Goal: Information Seeking & Learning: Learn about a topic

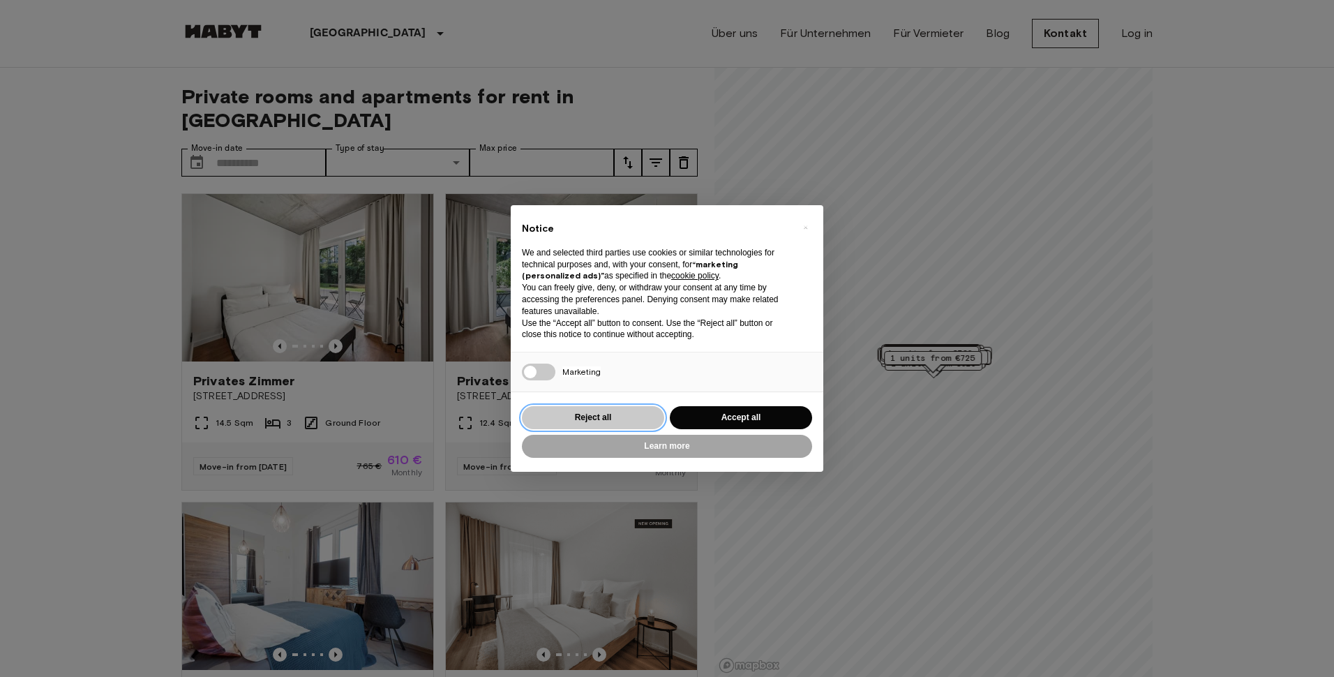
click at [589, 424] on button "Reject all" at bounding box center [593, 417] width 142 height 23
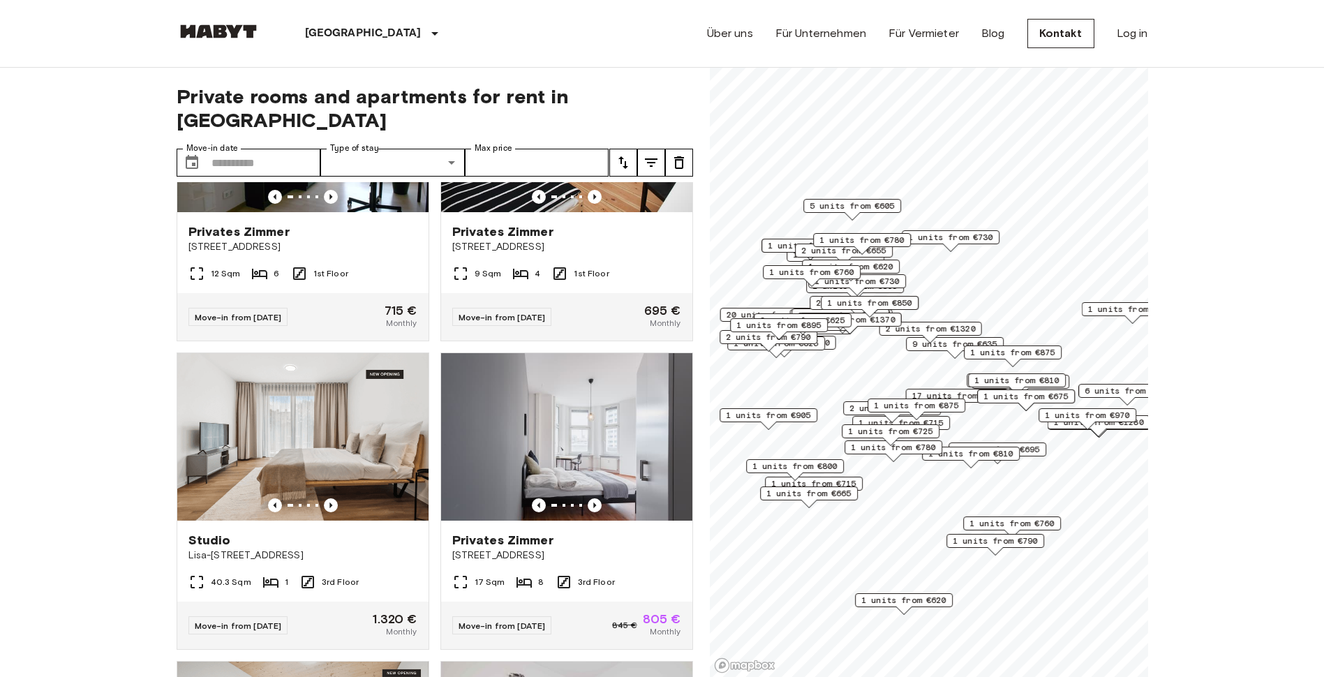
scroll to position [837, 0]
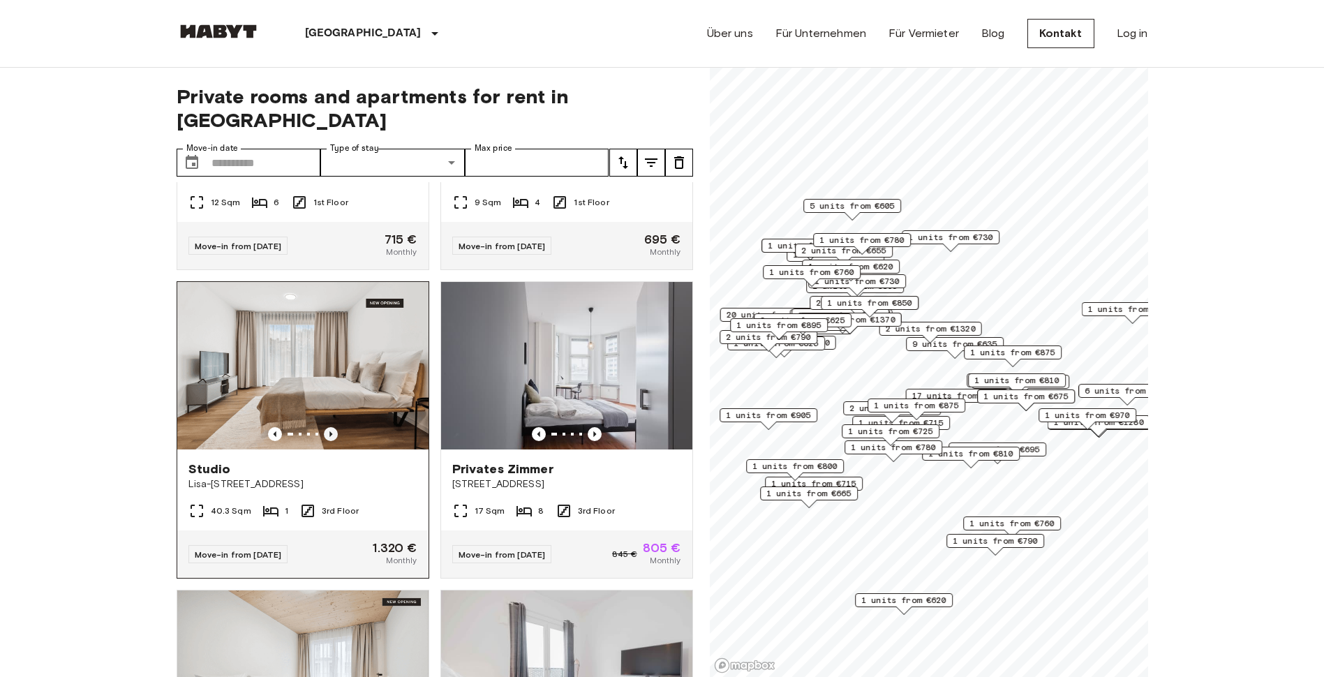
click at [329, 427] on icon "Previous image" at bounding box center [331, 434] width 14 height 14
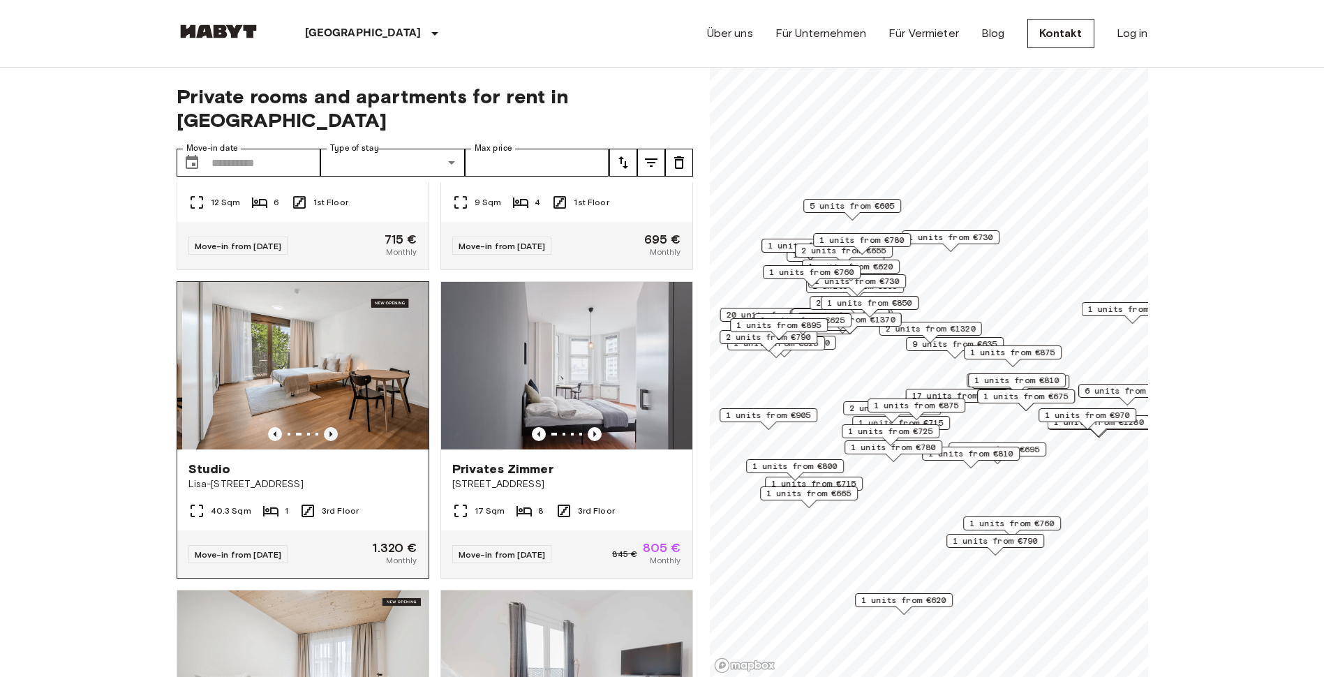
click at [329, 427] on icon "Previous image" at bounding box center [331, 434] width 14 height 14
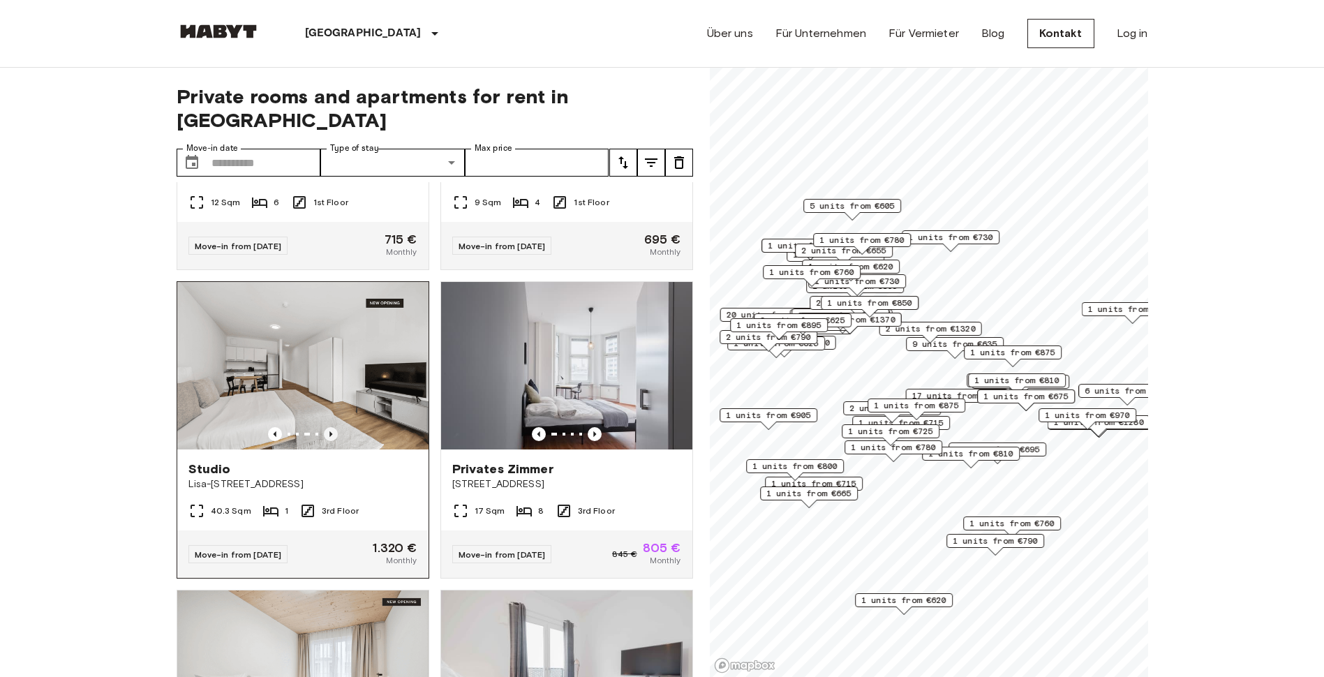
click at [329, 427] on icon "Previous image" at bounding box center [331, 434] width 14 height 14
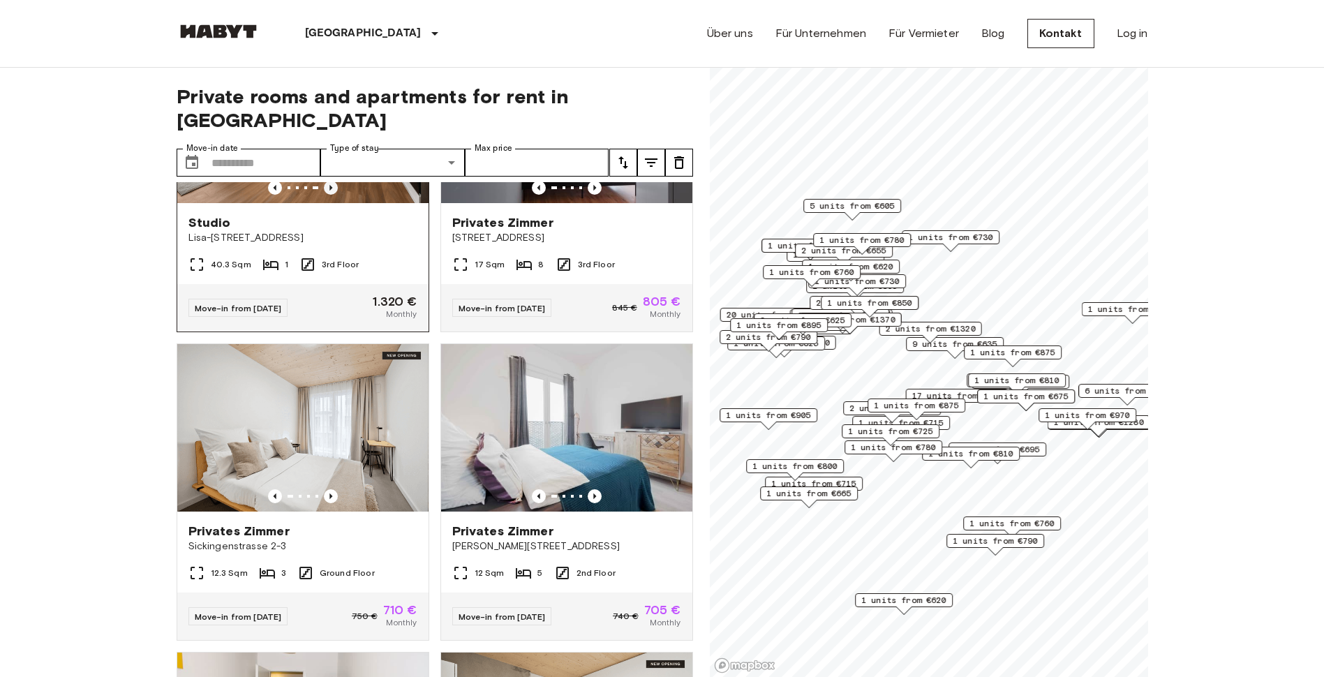
scroll to position [1117, 0]
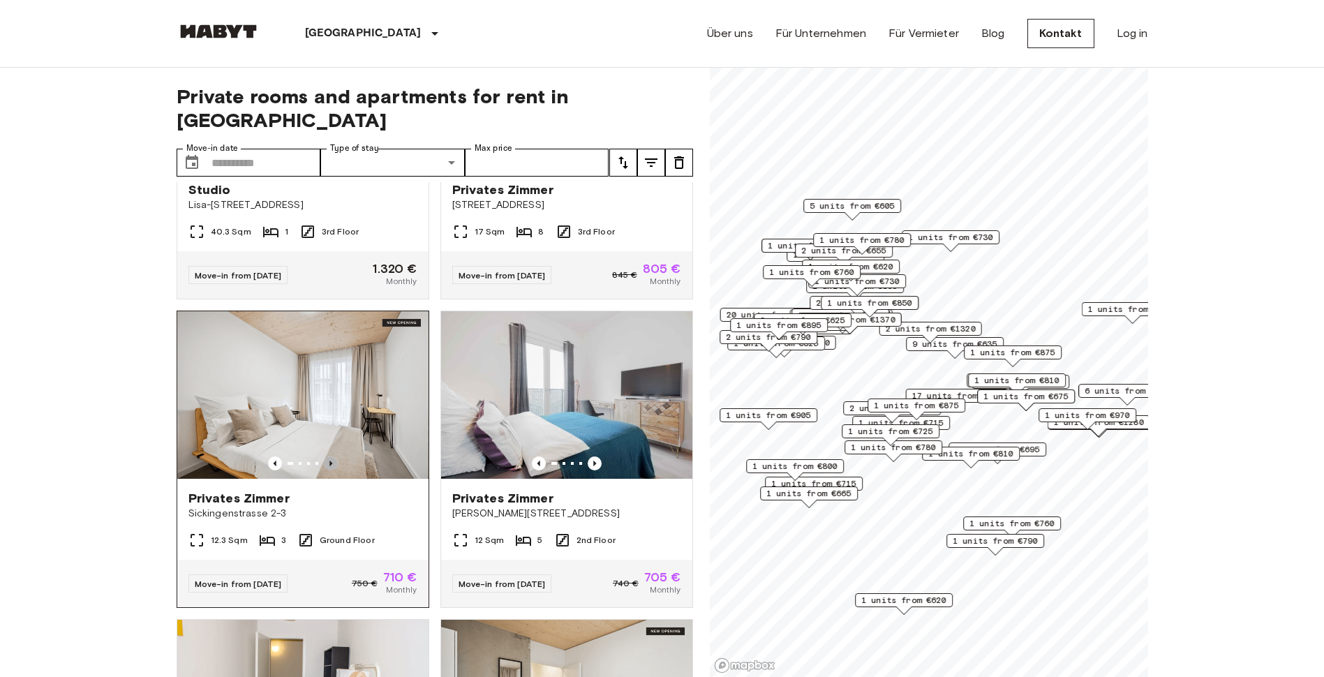
click at [329, 464] on icon "Previous image" at bounding box center [330, 464] width 3 height 6
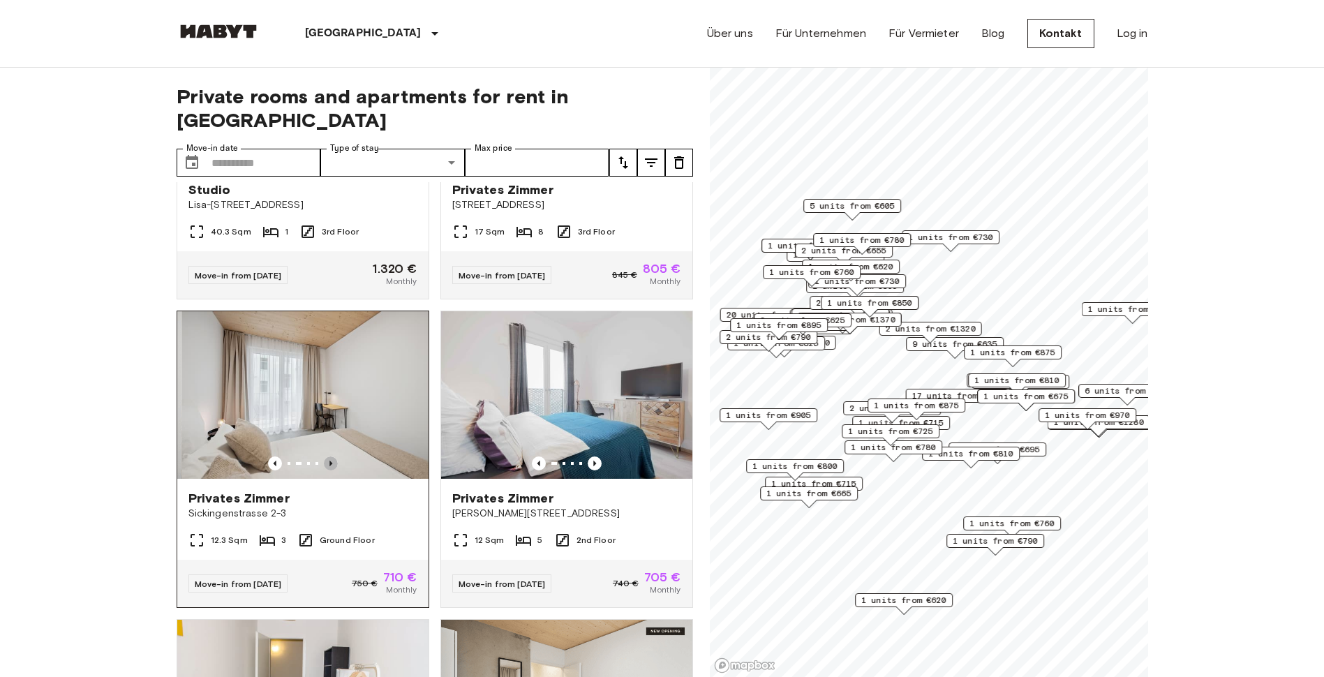
click at [329, 464] on icon "Previous image" at bounding box center [330, 464] width 3 height 6
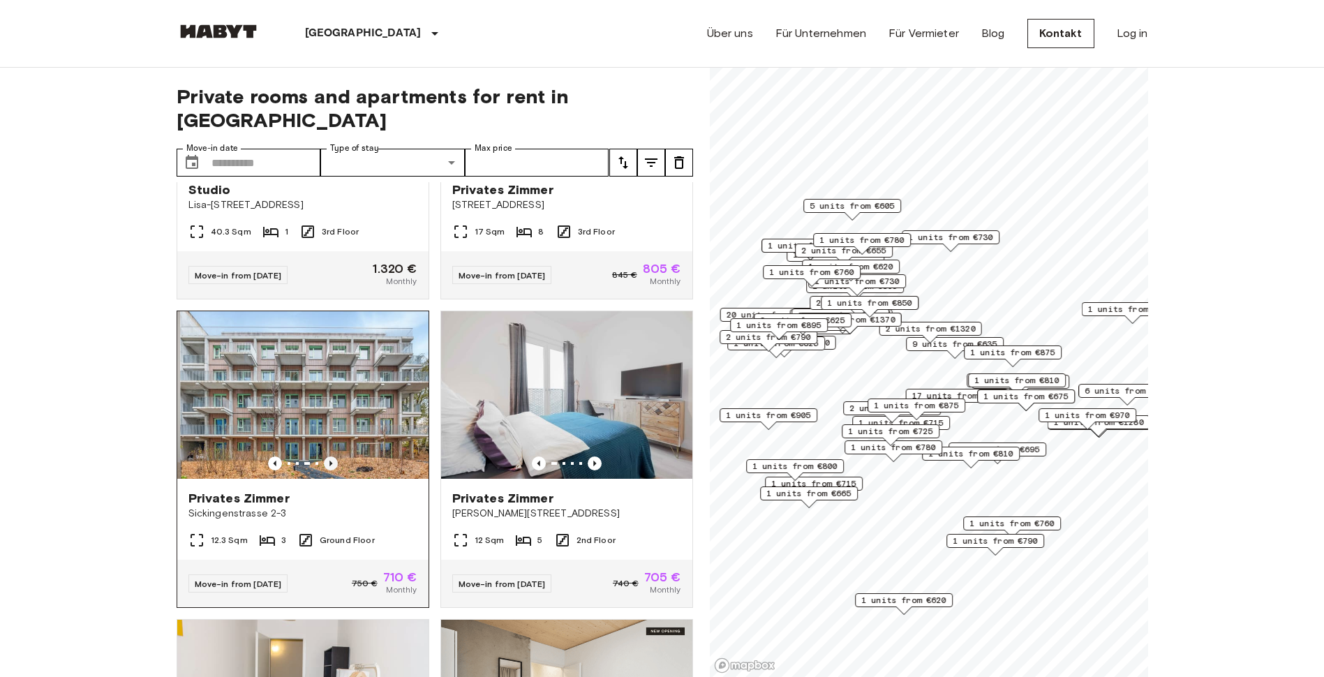
click at [329, 464] on icon "Previous image" at bounding box center [330, 464] width 3 height 6
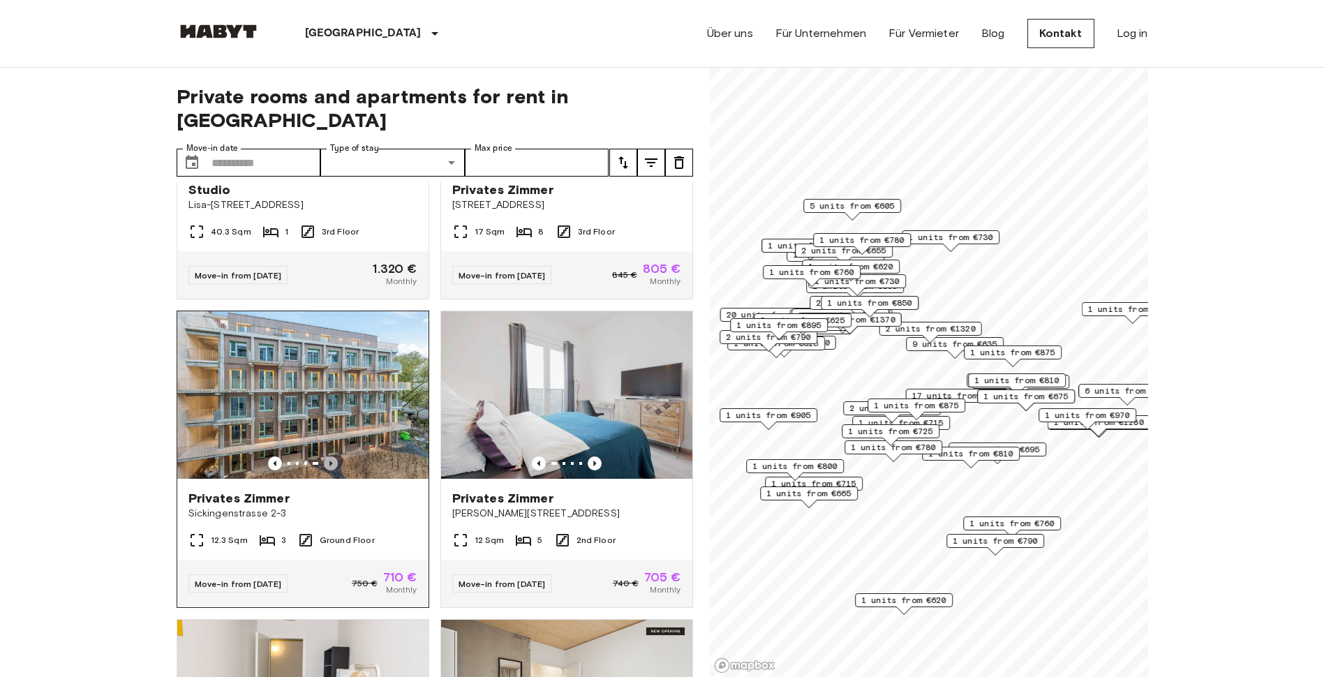
click at [329, 464] on icon "Previous image" at bounding box center [330, 464] width 3 height 6
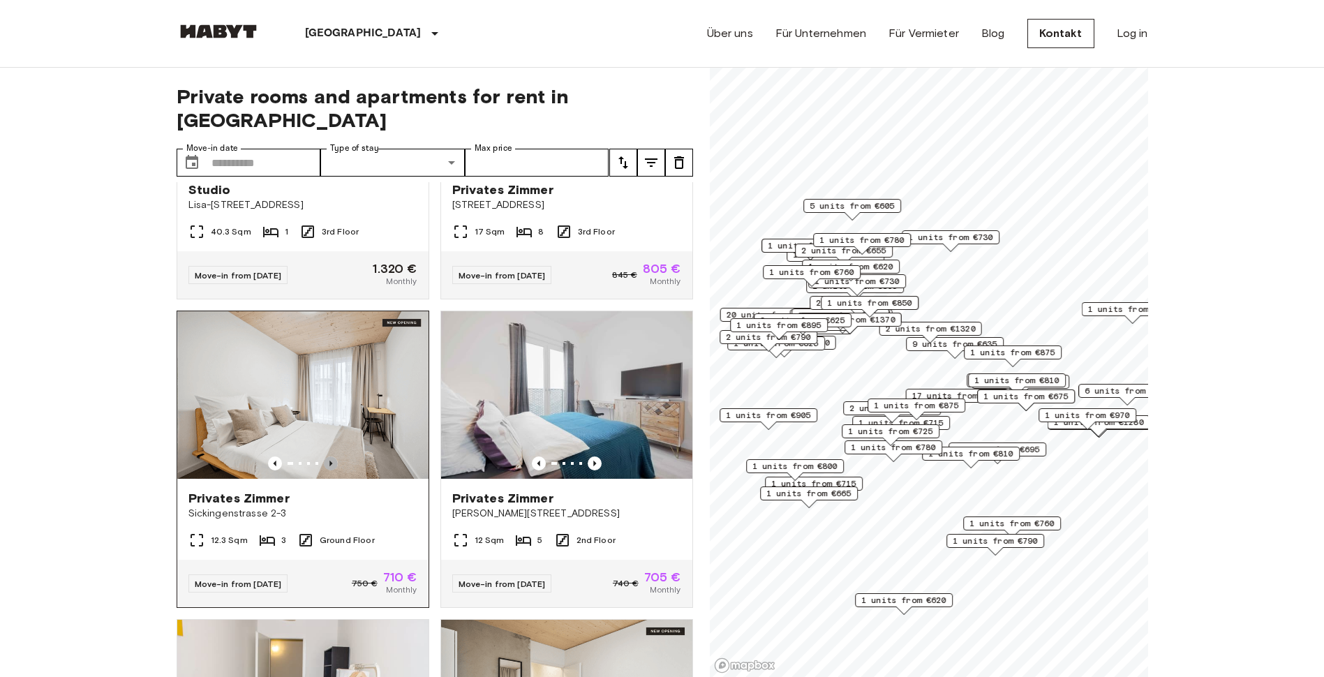
click at [329, 464] on icon "Previous image" at bounding box center [330, 464] width 3 height 6
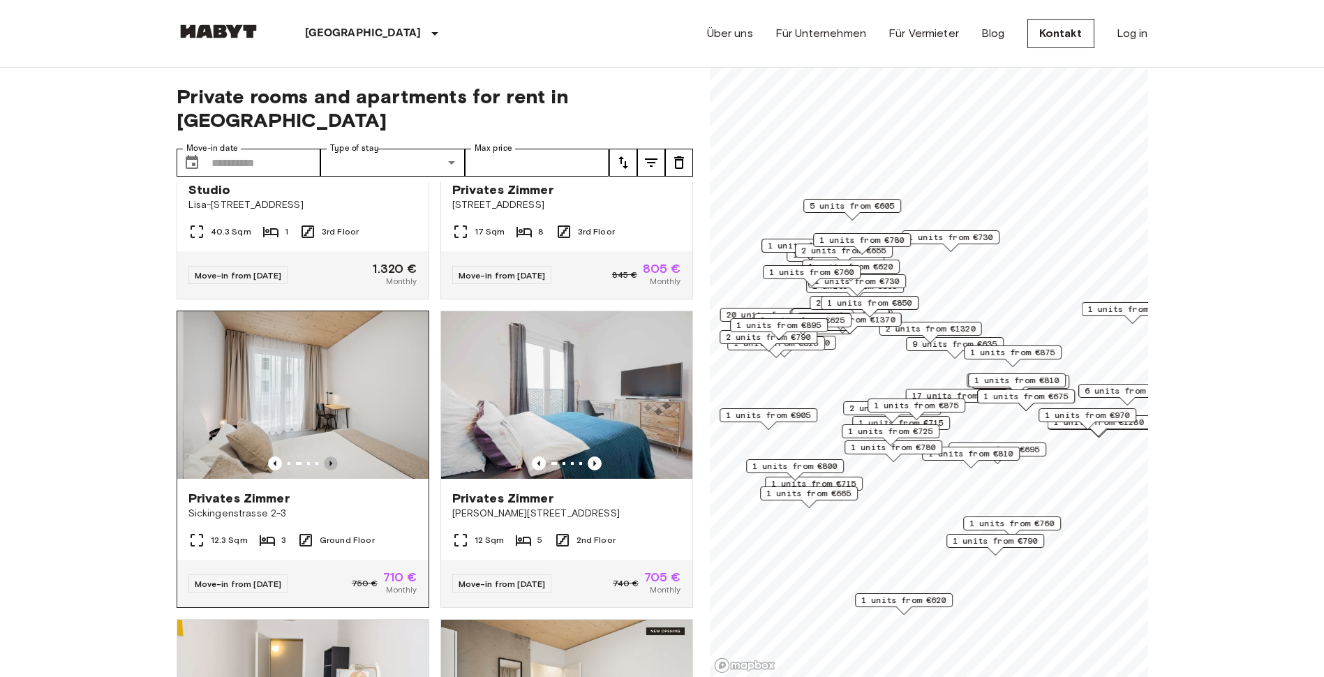
click at [329, 464] on icon "Previous image" at bounding box center [330, 464] width 3 height 6
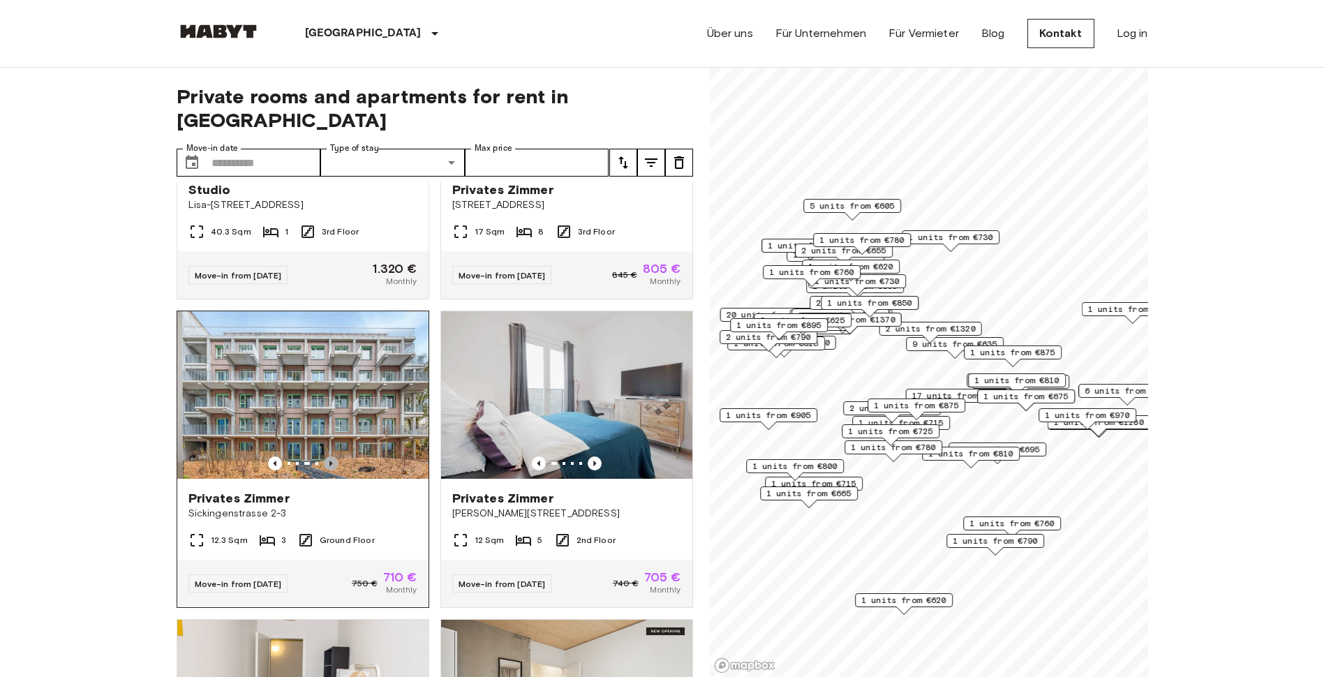
click at [329, 464] on icon "Previous image" at bounding box center [330, 464] width 3 height 6
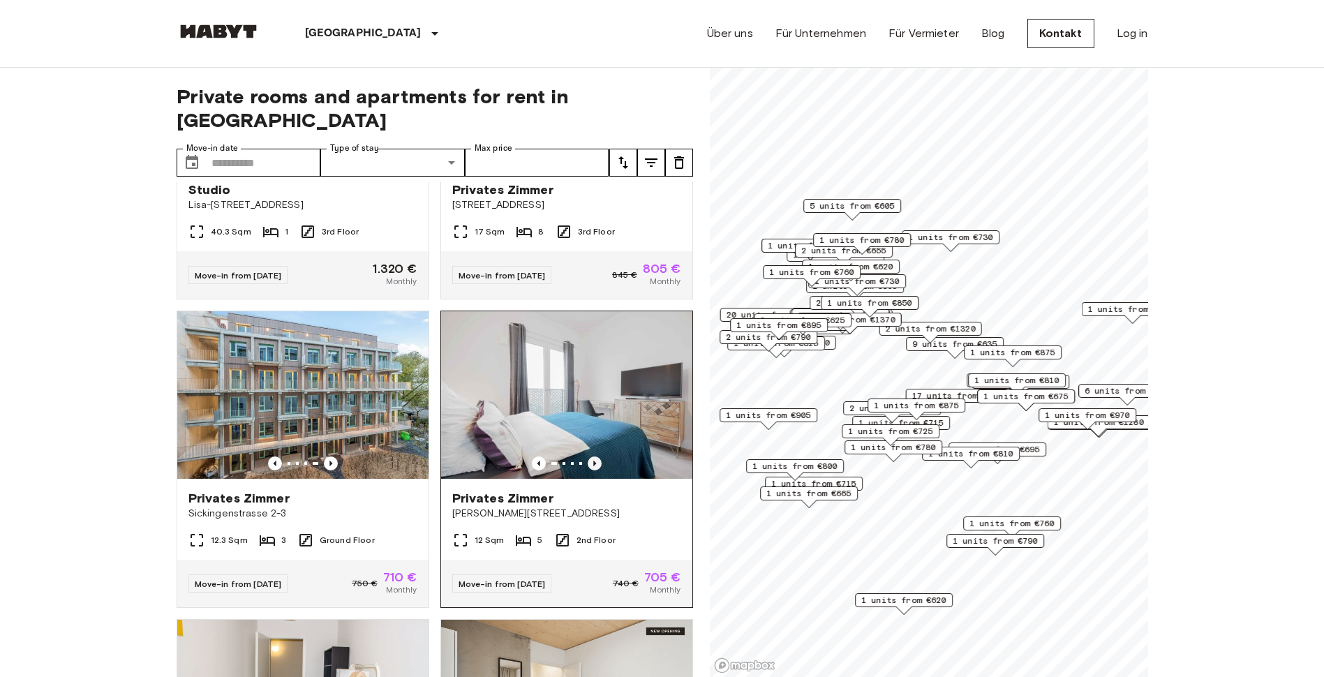
click at [593, 464] on icon "Previous image" at bounding box center [594, 464] width 3 height 6
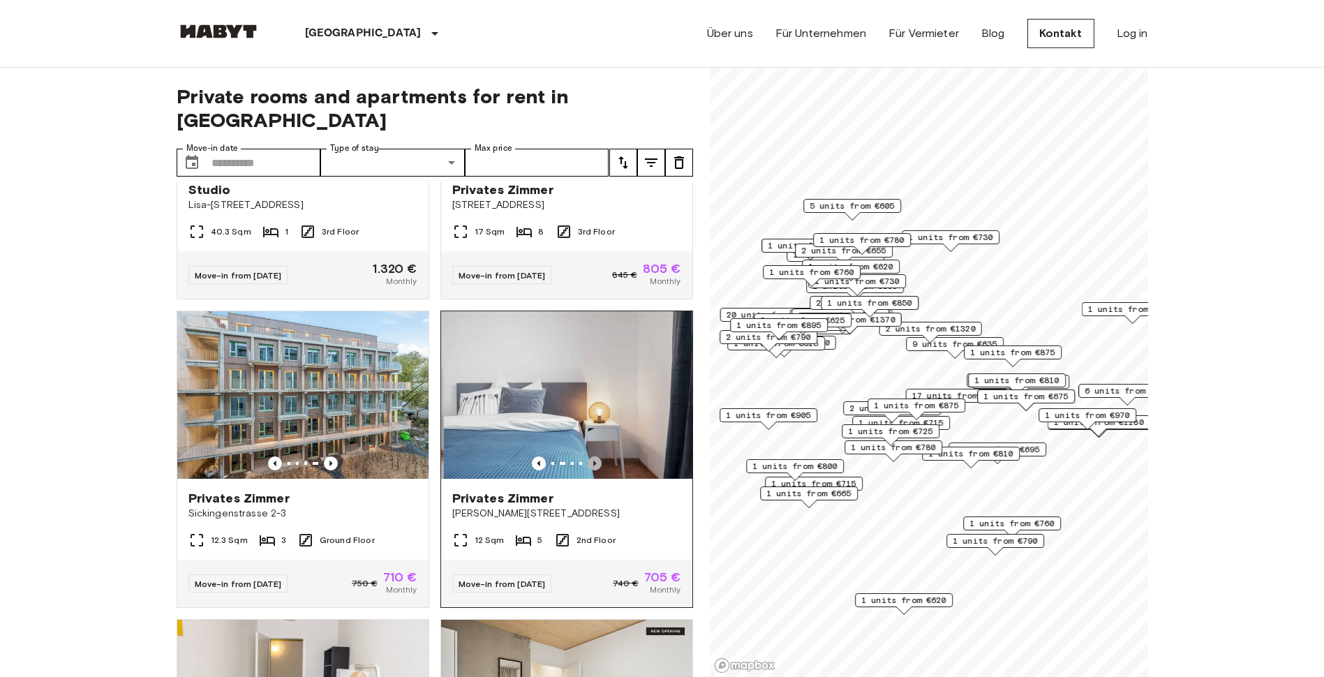
click at [593, 464] on icon "Previous image" at bounding box center [594, 464] width 3 height 6
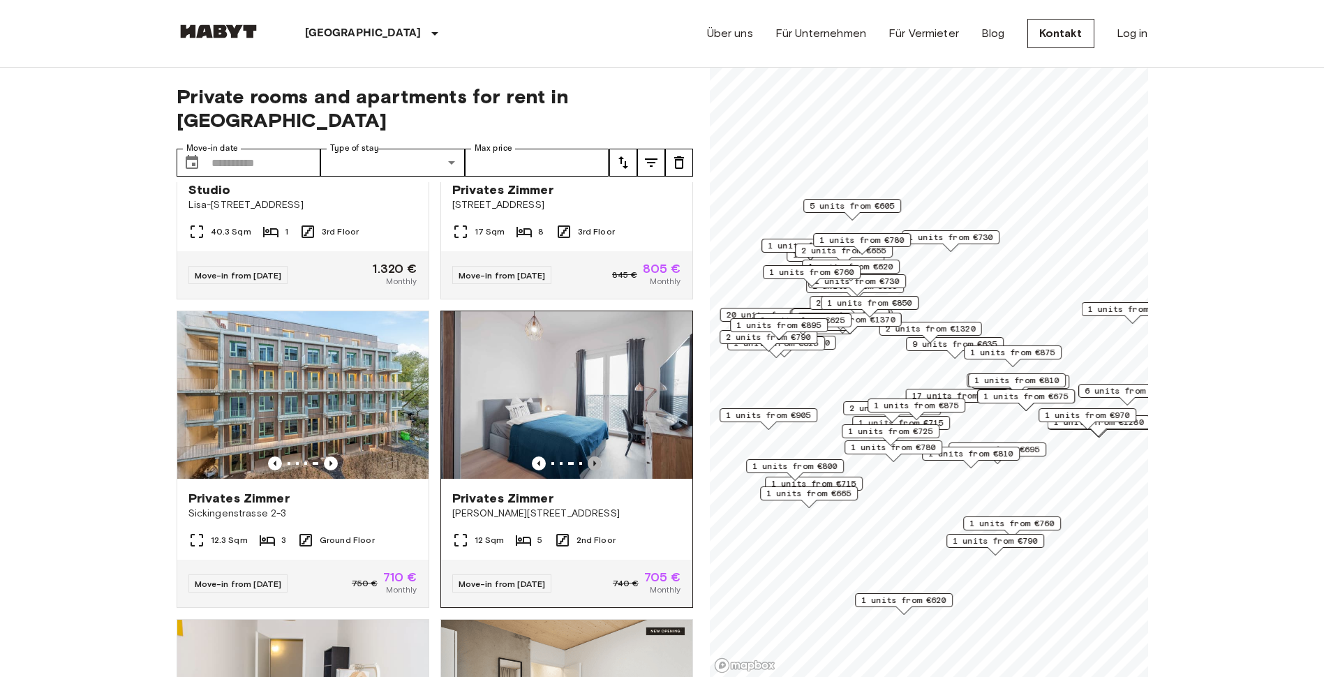
click at [593, 464] on icon "Previous image" at bounding box center [594, 464] width 3 height 6
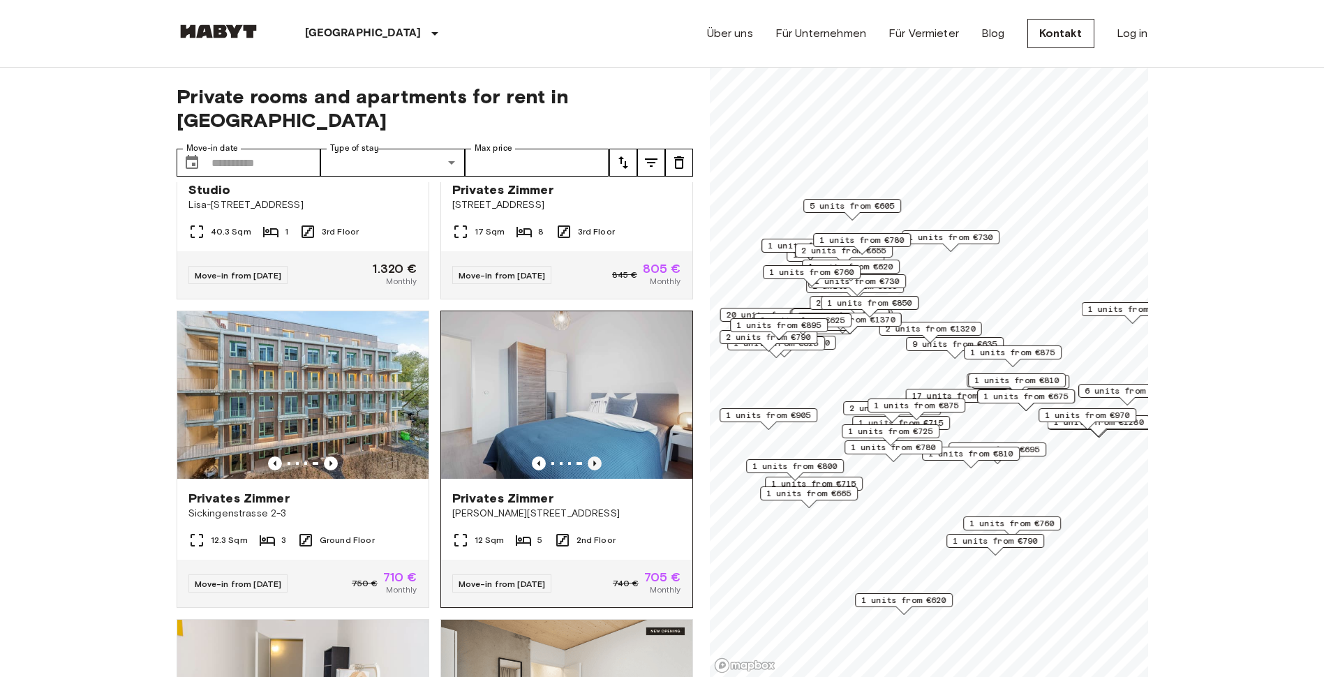
click at [593, 464] on icon "Previous image" at bounding box center [594, 464] width 3 height 6
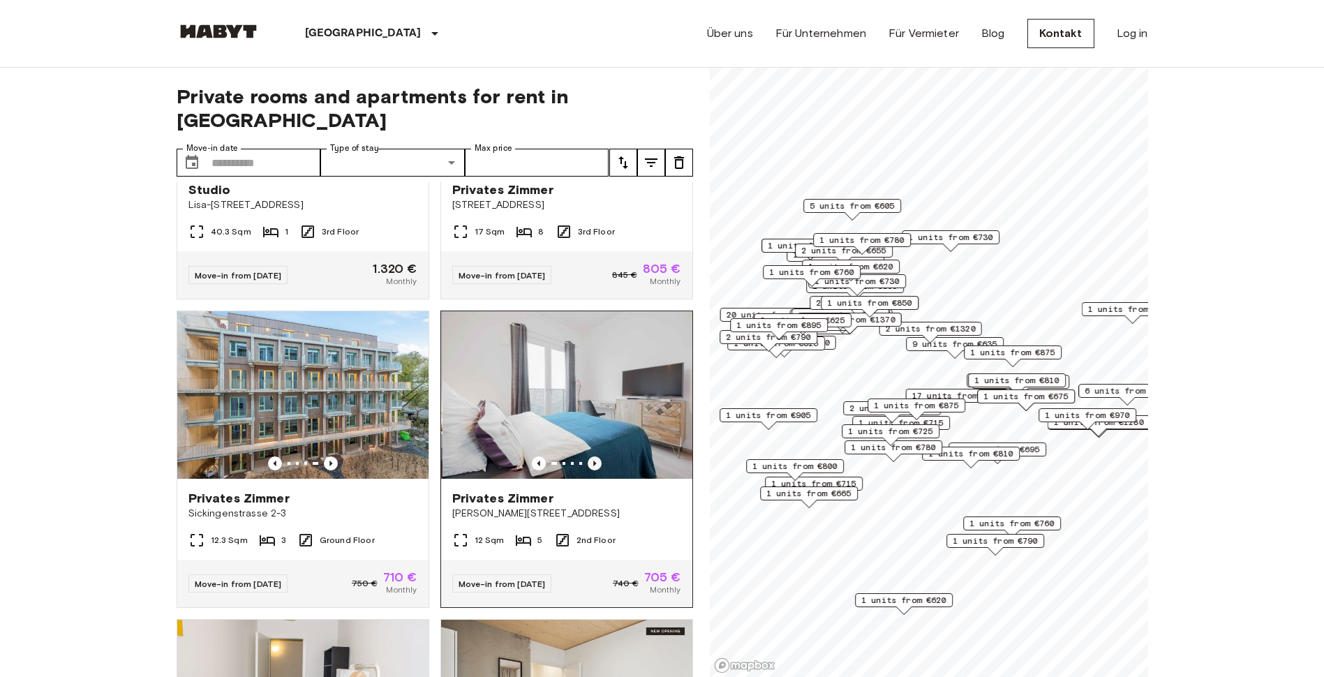
click at [593, 464] on icon "Previous image" at bounding box center [594, 464] width 3 height 6
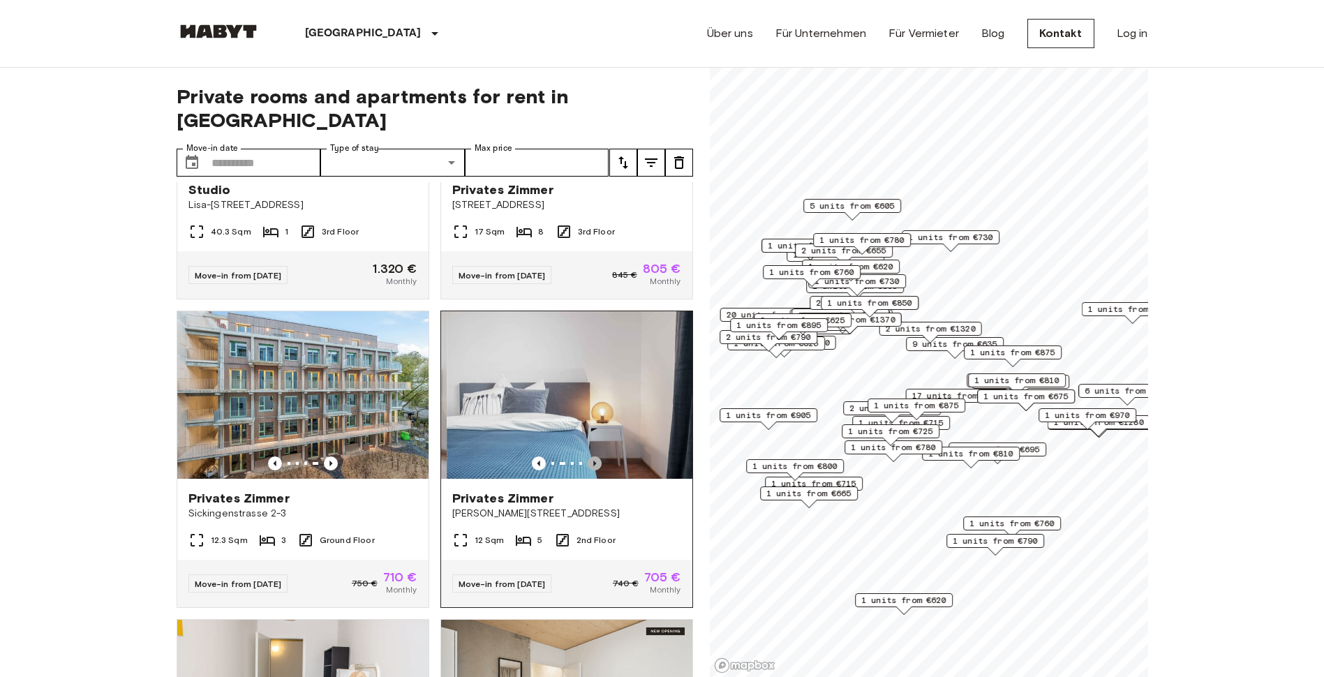
click at [593, 464] on icon "Previous image" at bounding box center [594, 464] width 3 height 6
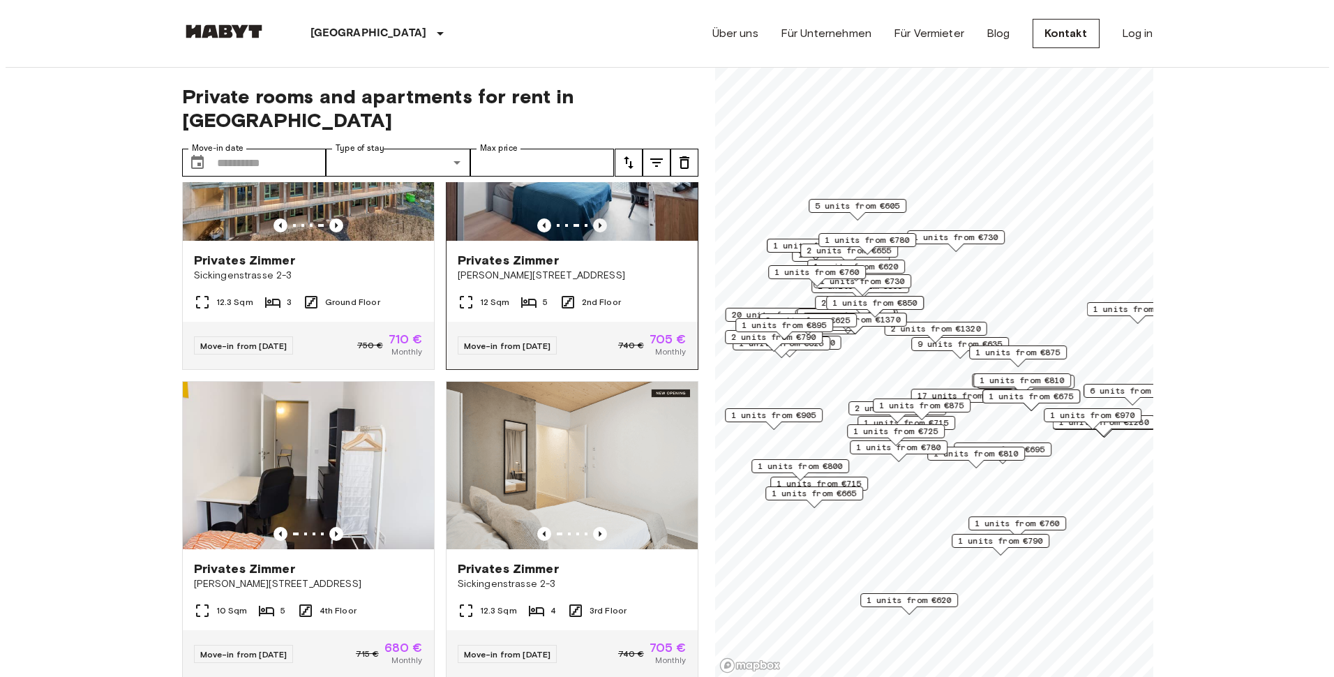
scroll to position [1396, 0]
